Goal: Task Accomplishment & Management: Use online tool/utility

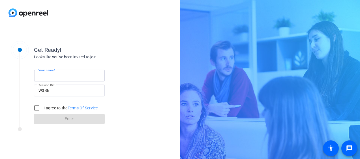
click at [66, 77] on input "Your name" at bounding box center [69, 75] width 62 height 7
type input "[PERSON_NAME]"
click at [36, 106] on input "I agree to the Terms Of Service" at bounding box center [36, 108] width 11 height 11
checkbox input "true"
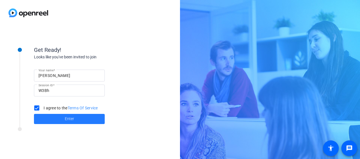
click at [59, 121] on span at bounding box center [69, 120] width 71 height 14
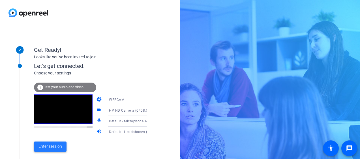
click at [48, 145] on span "Enter session" at bounding box center [49, 147] width 23 height 6
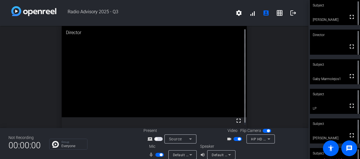
scroll to position [7, 0]
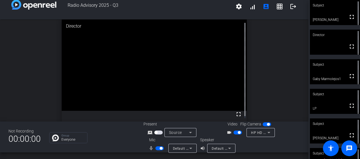
click at [157, 148] on span "button" at bounding box center [159, 149] width 8 height 4
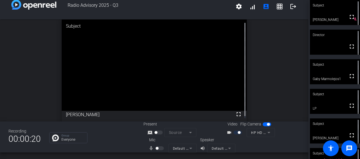
click at [158, 148] on div at bounding box center [160, 149] width 10 height 4
click at [159, 150] on div at bounding box center [160, 149] width 10 height 4
click at [159, 146] on mat-slide-toggle at bounding box center [160, 149] width 10 height 6
click at [156, 150] on div at bounding box center [160, 149] width 10 height 4
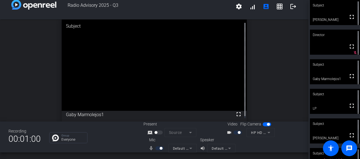
click at [157, 147] on div at bounding box center [160, 149] width 10 height 4
click at [149, 149] on mat-icon "mic_none" at bounding box center [151, 148] width 7 height 7
click at [158, 150] on div at bounding box center [160, 149] width 10 height 4
click at [153, 148] on div "mic_none" at bounding box center [158, 148] width 20 height 7
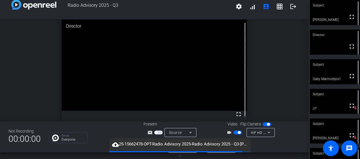
scroll to position [0, 0]
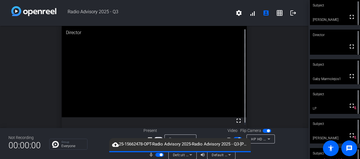
click at [159, 155] on span "button" at bounding box center [160, 155] width 3 height 3
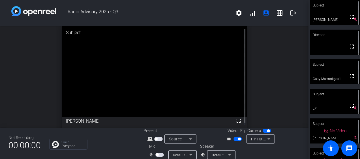
click at [158, 155] on span "button" at bounding box center [159, 155] width 8 height 4
click at [156, 155] on span "button" at bounding box center [159, 155] width 8 height 4
click at [158, 157] on span "button" at bounding box center [159, 155] width 8 height 4
click at [159, 154] on span "button" at bounding box center [160, 155] width 3 height 3
click at [237, 139] on span "button" at bounding box center [238, 139] width 3 height 3
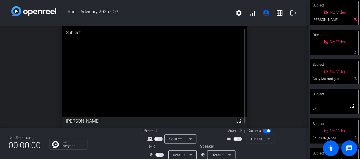
click at [53, 84] on div "open_in_new Subject fullscreen [PERSON_NAME]" at bounding box center [154, 77] width 308 height 102
click at [62, 57] on video at bounding box center [154, 71] width 185 height 92
click at [275, 76] on div "open_in_new Subject fullscreen Gaby Marmolejos1" at bounding box center [154, 77] width 308 height 102
click at [264, 70] on div "open_in_new Subject fullscreen [PERSON_NAME]" at bounding box center [154, 77] width 308 height 102
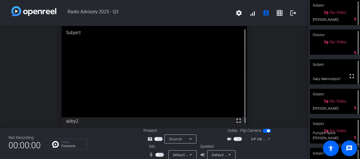
click at [236, 138] on span "button" at bounding box center [237, 139] width 8 height 4
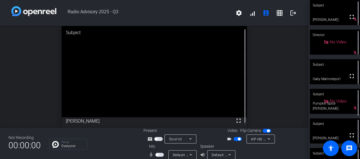
click at [160, 154] on span "button" at bounding box center [159, 155] width 8 height 4
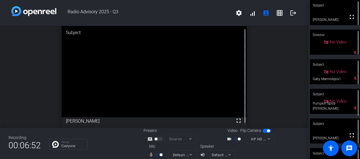
click at [296, 80] on div "open_in_new Subject fullscreen [PERSON_NAME]" at bounding box center [154, 77] width 308 height 102
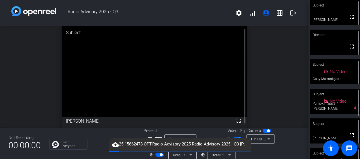
click at [156, 155] on span "button" at bounding box center [159, 155] width 8 height 4
click at [234, 137] on span "button" at bounding box center [237, 139] width 8 height 4
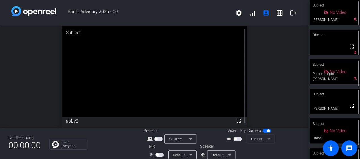
click at [157, 156] on span "button" at bounding box center [157, 155] width 3 height 3
click at [158, 155] on span "button" at bounding box center [159, 155] width 8 height 4
click at [157, 156] on span "button" at bounding box center [159, 155] width 8 height 4
click at [159, 155] on span "button" at bounding box center [159, 155] width 8 height 4
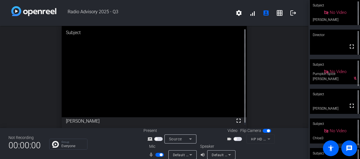
click at [157, 154] on span "button" at bounding box center [159, 155] width 8 height 4
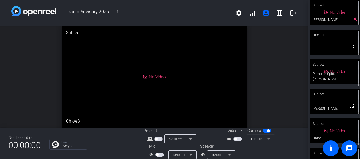
click at [159, 154] on span "button" at bounding box center [159, 155] width 8 height 4
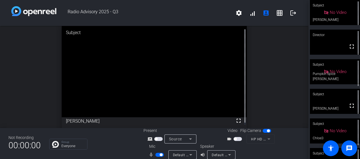
click at [155, 156] on span "button" at bounding box center [159, 155] width 8 height 4
